Goal: Information Seeking & Learning: Learn about a topic

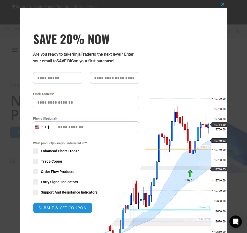
click at [34, 161] on span "SAVE 20% NOW popup" at bounding box center [35, 161] width 5 height 5
click at [222, 5] on span "SAVE 20% NOW popup" at bounding box center [222, 4] width 8 height 3
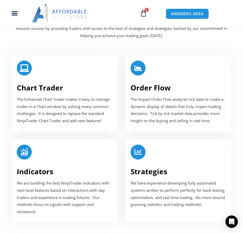
scroll to position [696, 0]
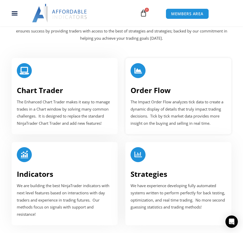
click at [137, 74] on icon at bounding box center [137, 70] width 7 height 7
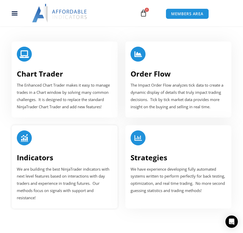
click at [27, 139] on icon at bounding box center [24, 138] width 7 height 7
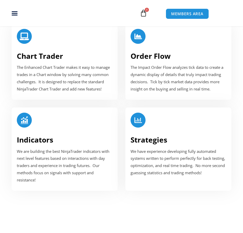
scroll to position [654, 0]
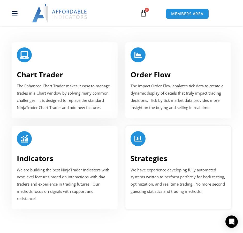
click at [139, 140] on icon at bounding box center [137, 138] width 7 height 7
